Goal: Task Accomplishment & Management: Manage account settings

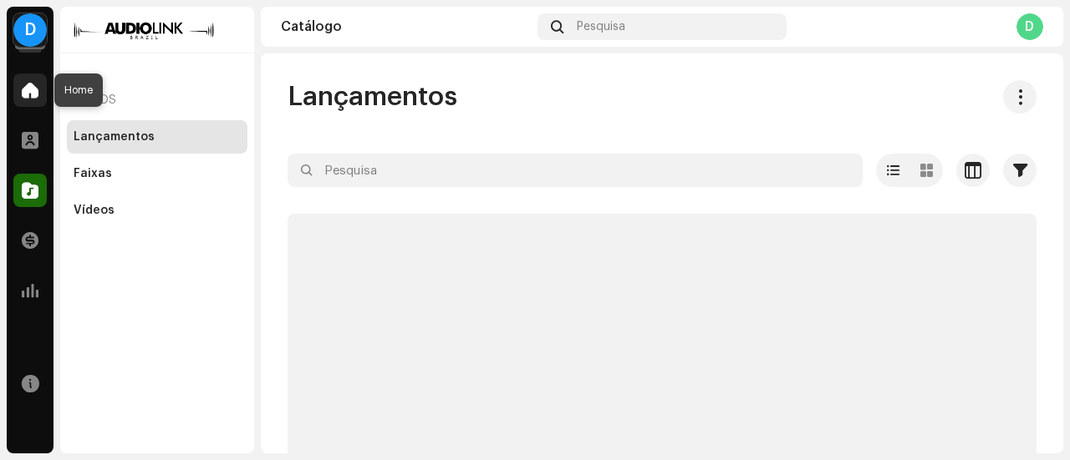
click at [34, 94] on span at bounding box center [30, 90] width 17 height 13
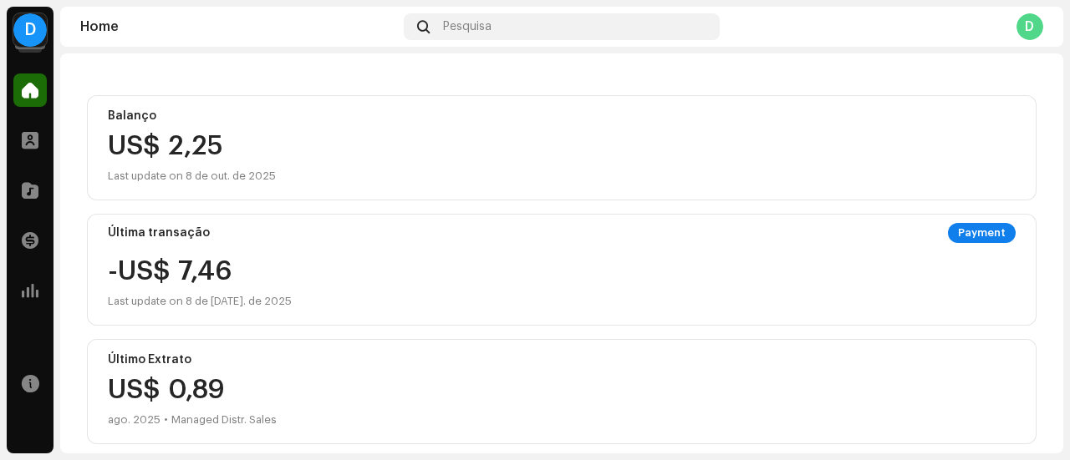
scroll to position [167, 0]
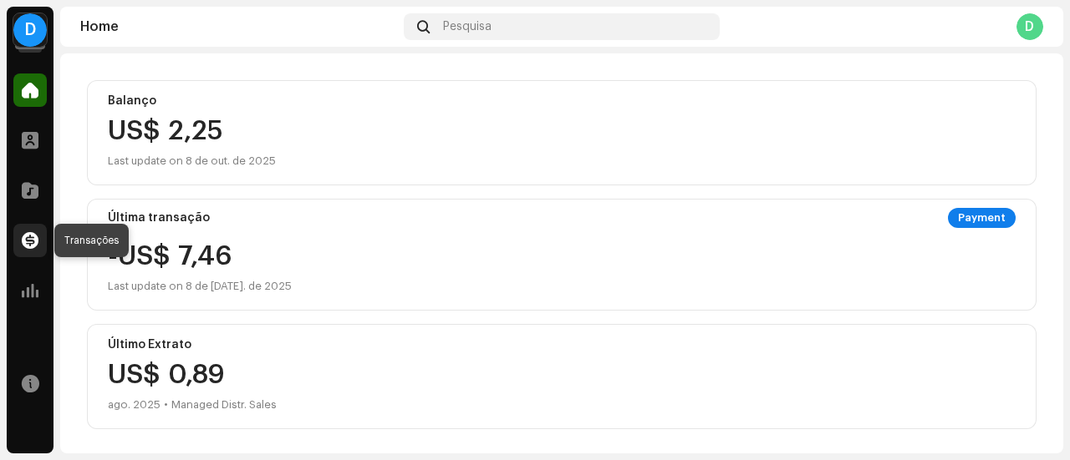
click at [38, 231] on div at bounding box center [29, 240] width 33 height 33
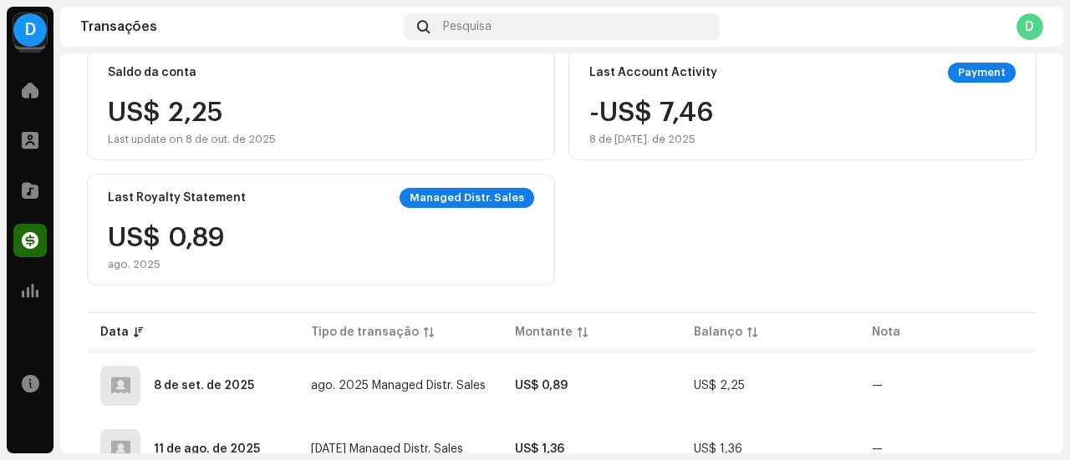
scroll to position [84, 0]
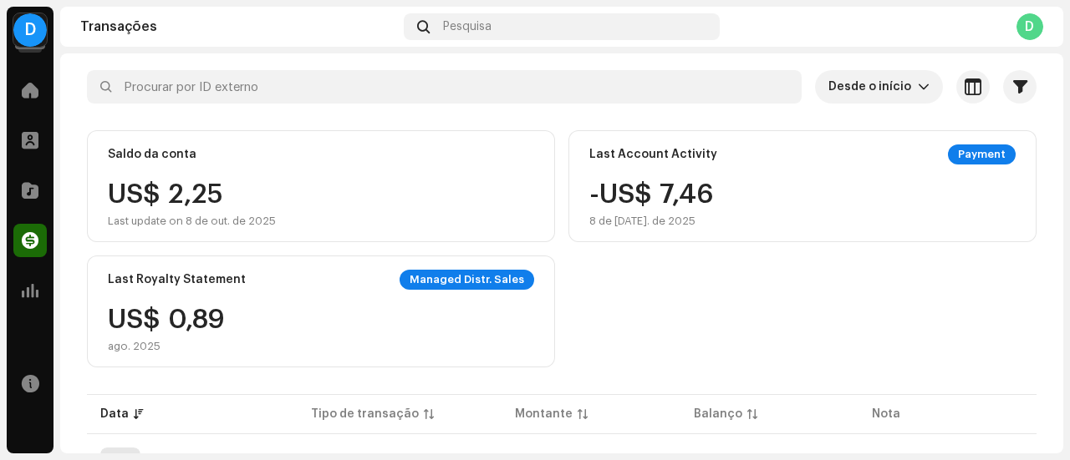
click at [683, 347] on div "Saldo da conta US$ 2,25 Last update on 8 de out. de 2025 Last Account Activity …" at bounding box center [561, 248] width 949 height 237
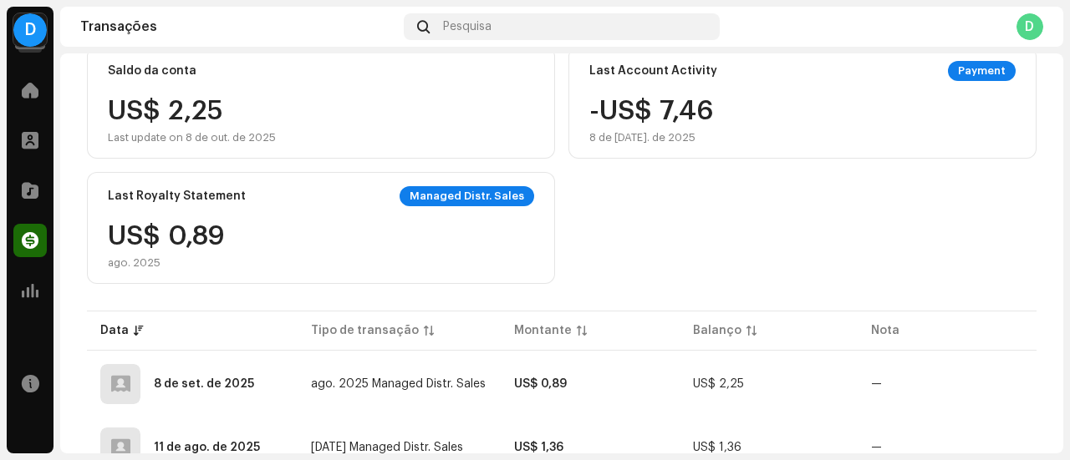
scroll to position [0, 0]
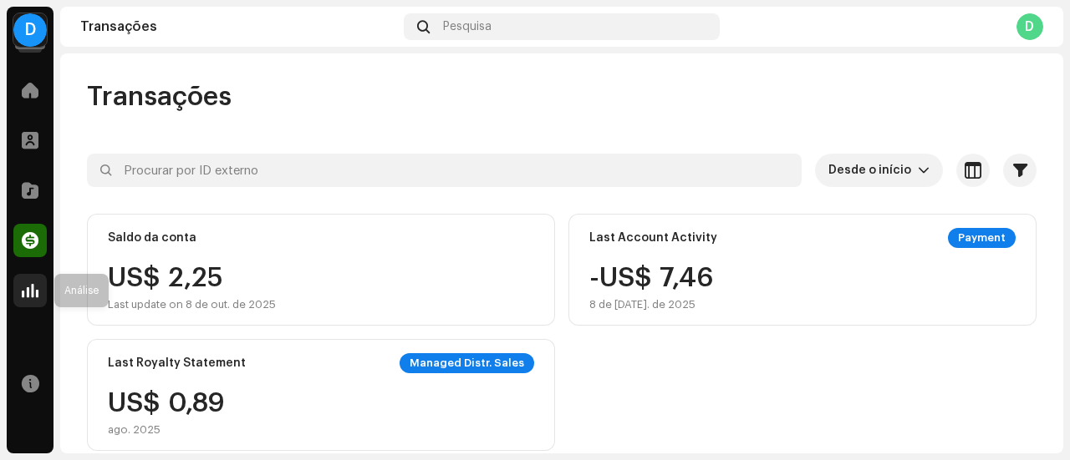
click at [25, 282] on div at bounding box center [29, 290] width 33 height 33
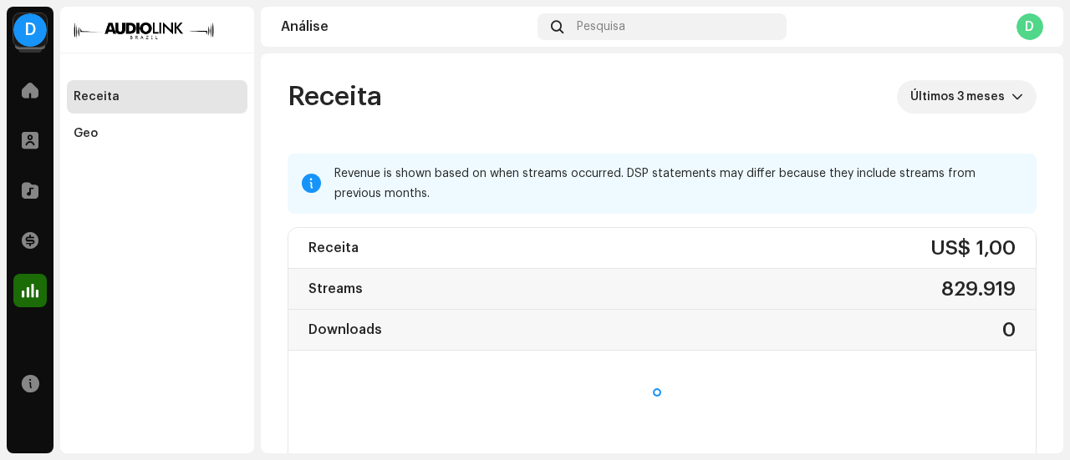
click at [51, 227] on div "Transações" at bounding box center [30, 240] width 47 height 47
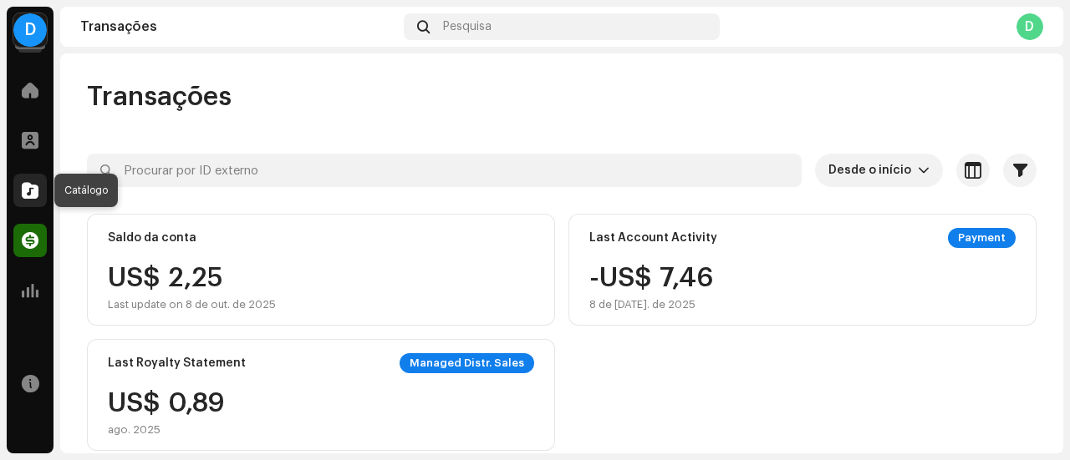
click at [33, 180] on div at bounding box center [29, 190] width 33 height 33
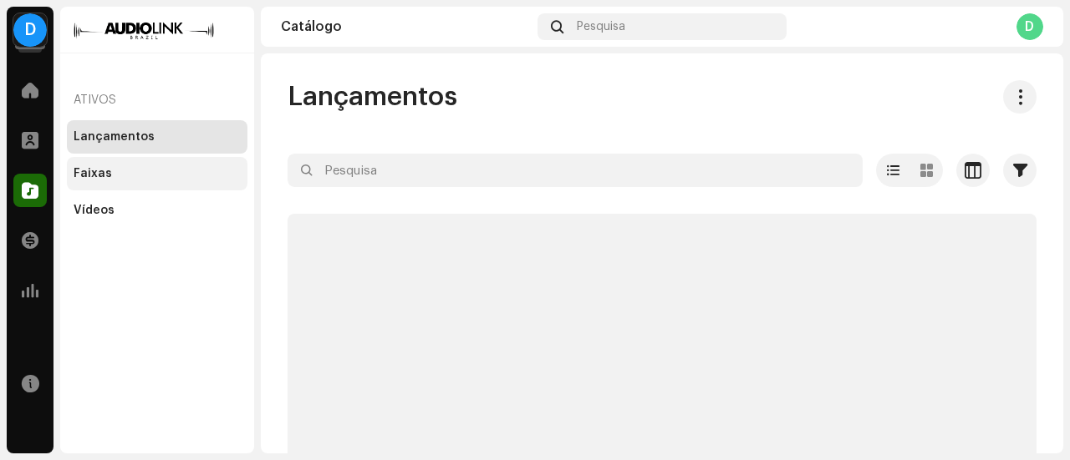
click at [139, 171] on div "Faixas" at bounding box center [157, 173] width 167 height 13
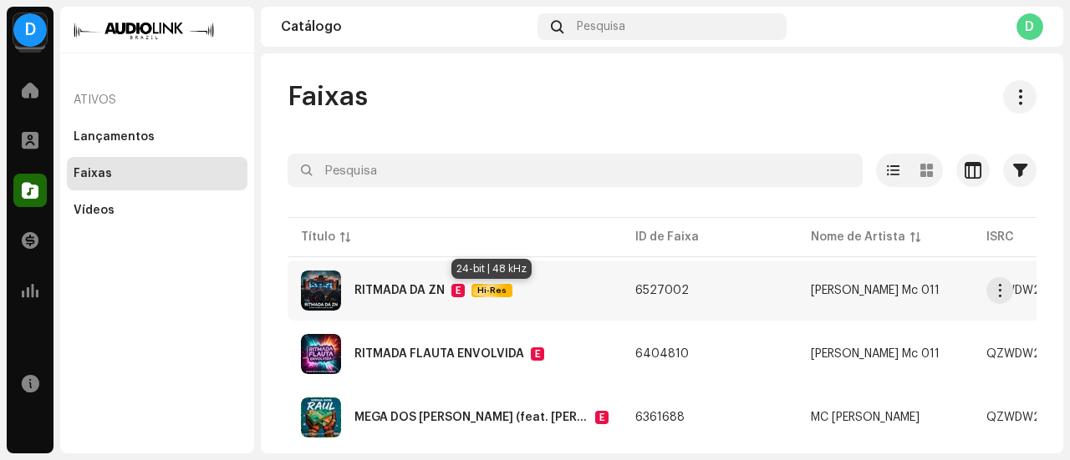
click at [497, 290] on span "Hi-Res" at bounding box center [492, 291] width 38 height 12
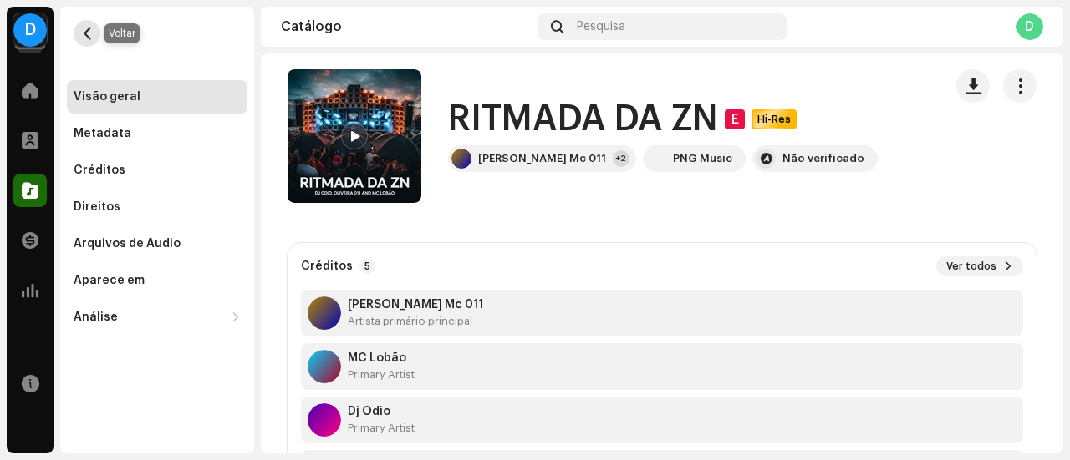
click at [79, 27] on button "button" at bounding box center [87, 33] width 27 height 27
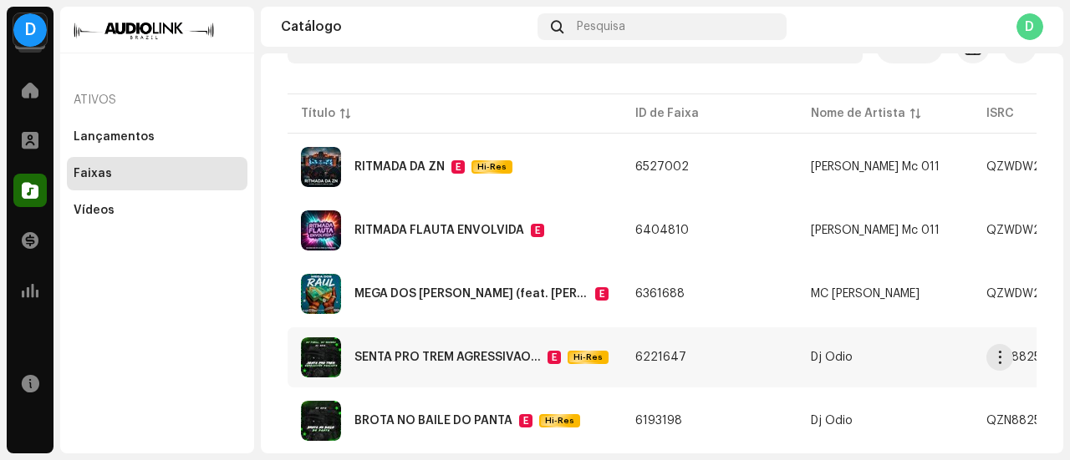
scroll to position [84, 0]
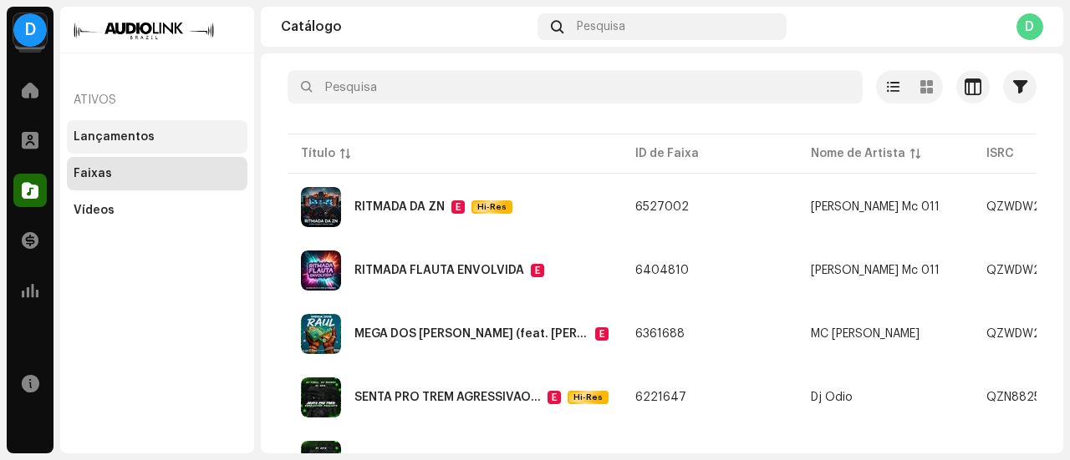
click at [118, 134] on div "Lançamentos" at bounding box center [114, 136] width 81 height 13
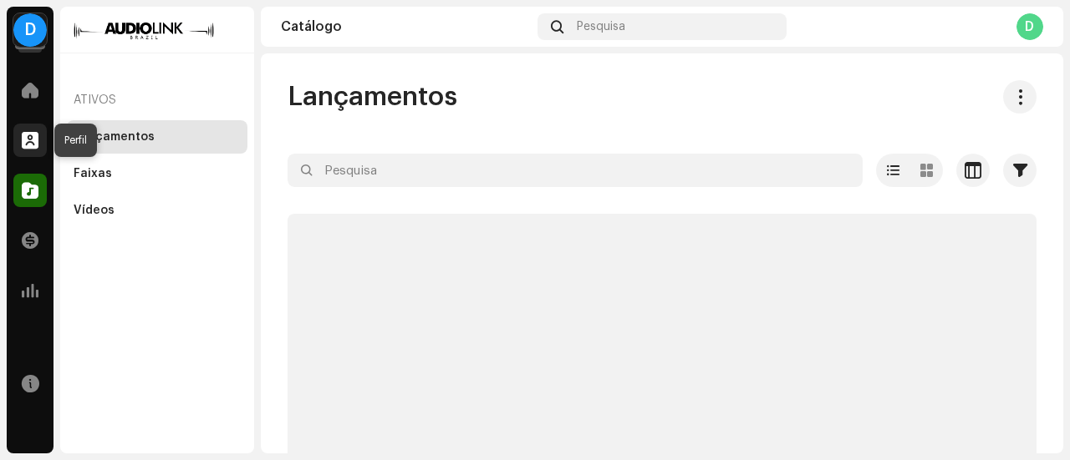
click at [18, 145] on div at bounding box center [29, 140] width 33 height 33
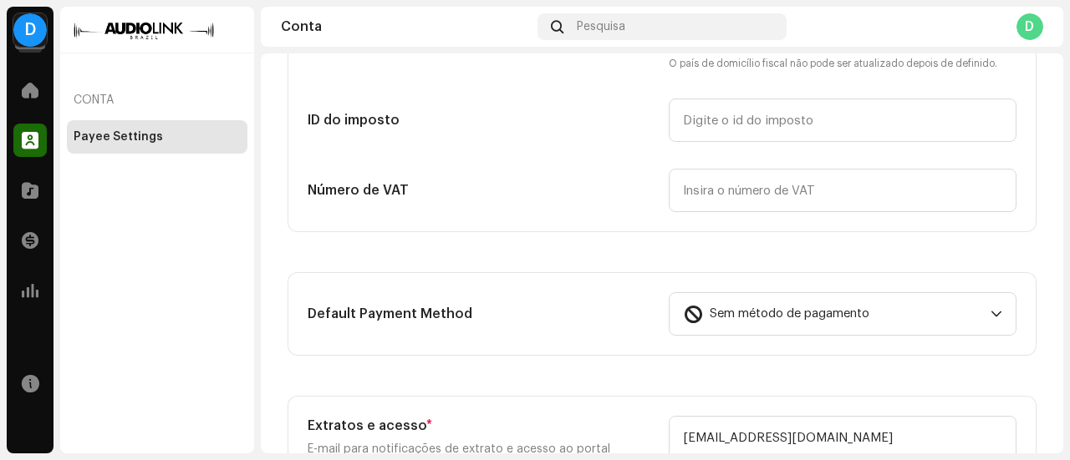
scroll to position [501, 0]
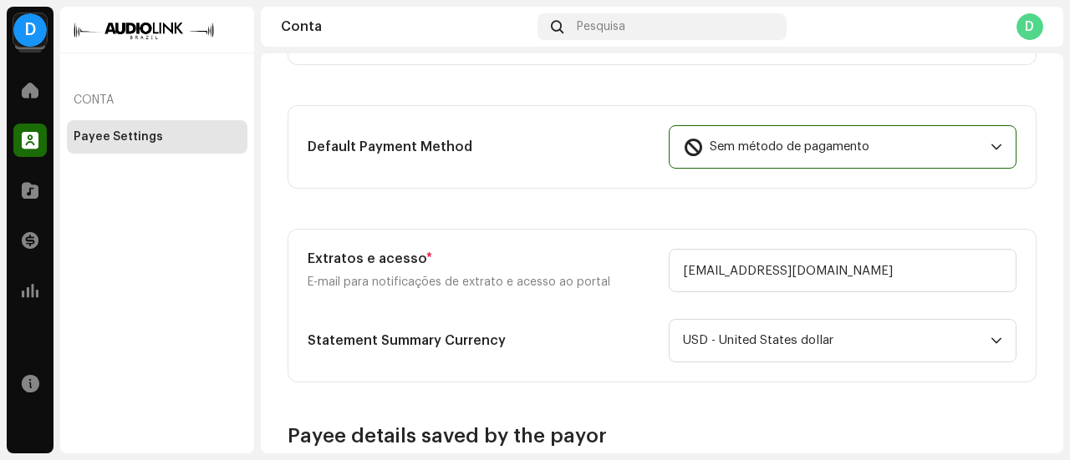
click at [821, 163] on span "Sem método de pagamento" at bounding box center [789, 147] width 160 height 42
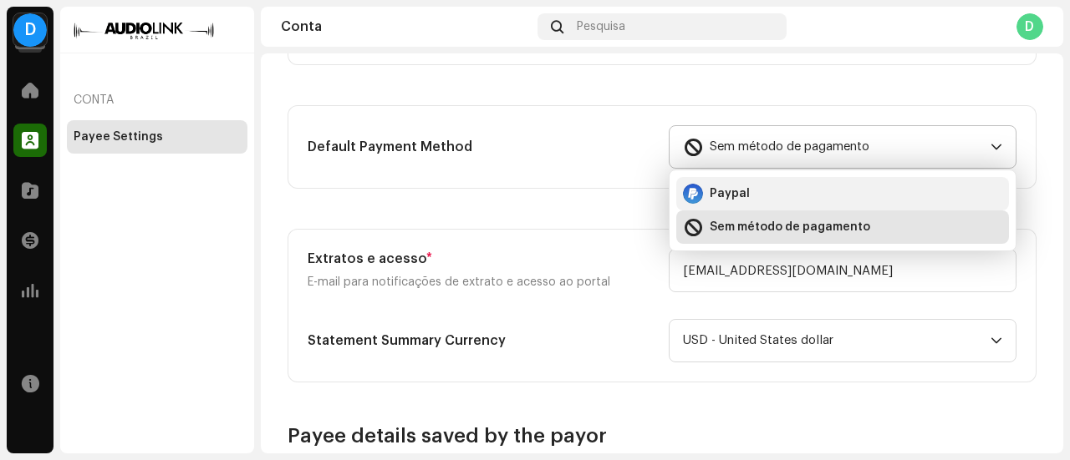
click at [799, 184] on div "Paypal" at bounding box center [842, 194] width 319 height 20
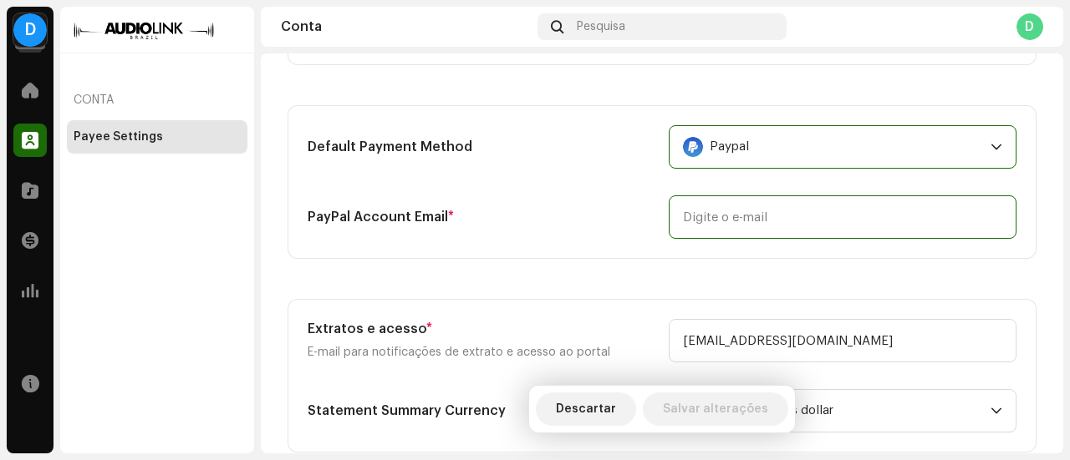
click at [709, 215] on input "email" at bounding box center [842, 217] width 348 height 43
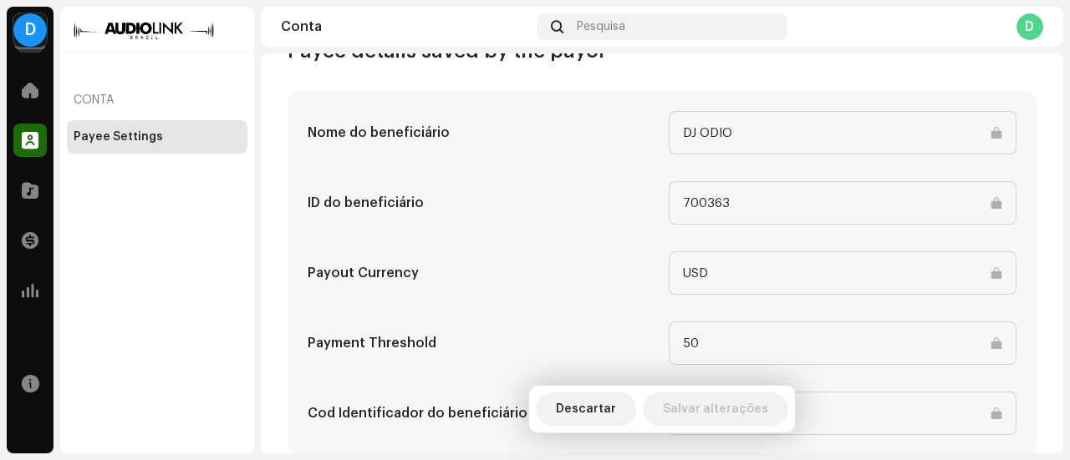
scroll to position [999, 0]
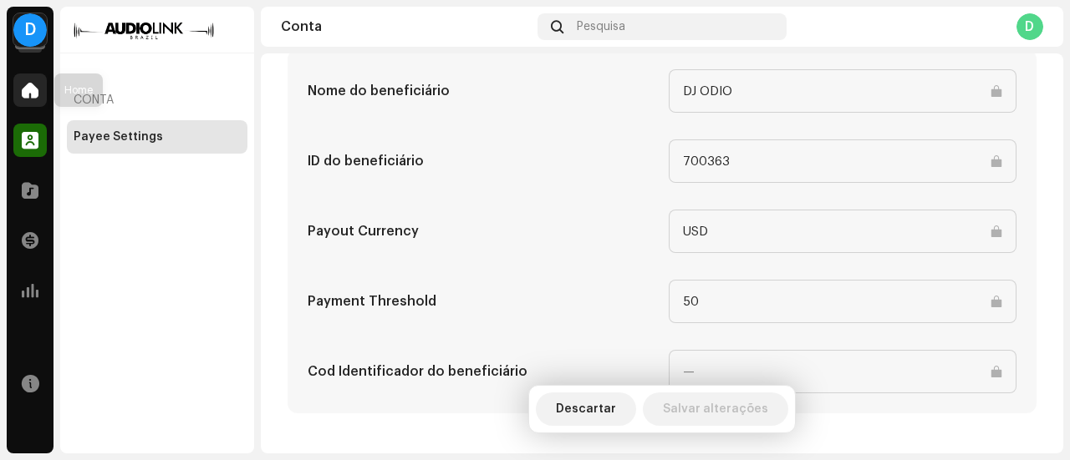
type input "a"
click at [17, 101] on div at bounding box center [29, 90] width 33 height 33
